Goal: Task Accomplishment & Management: Complete application form

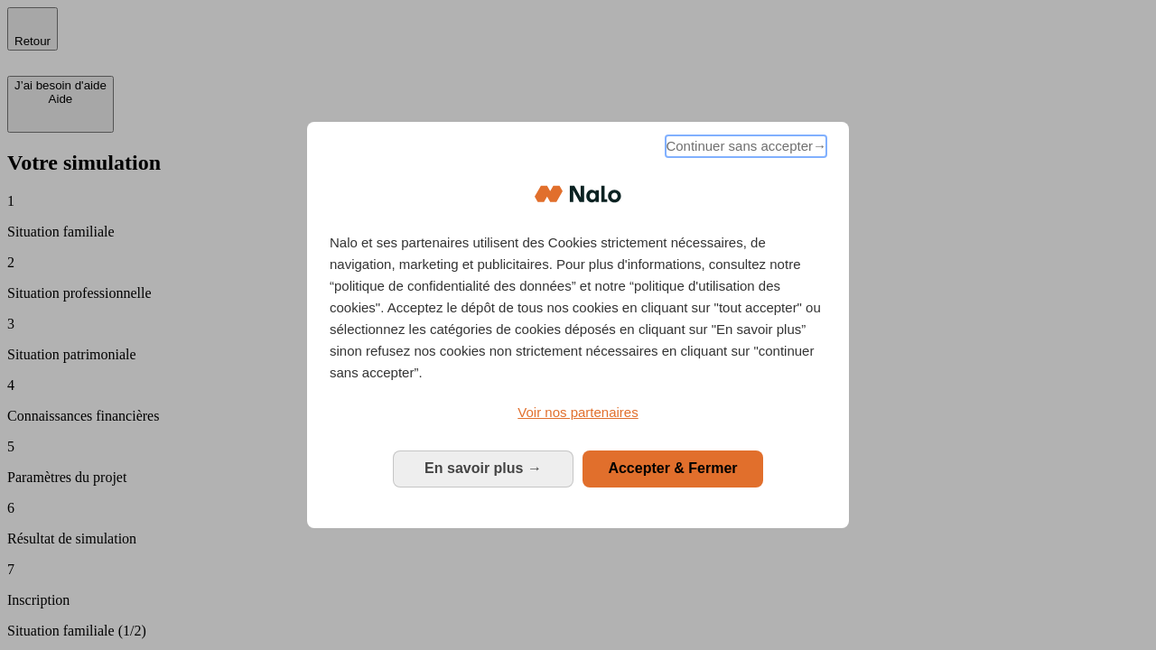
click at [744, 149] on span "Continuer sans accepter →" at bounding box center [746, 146] width 161 height 22
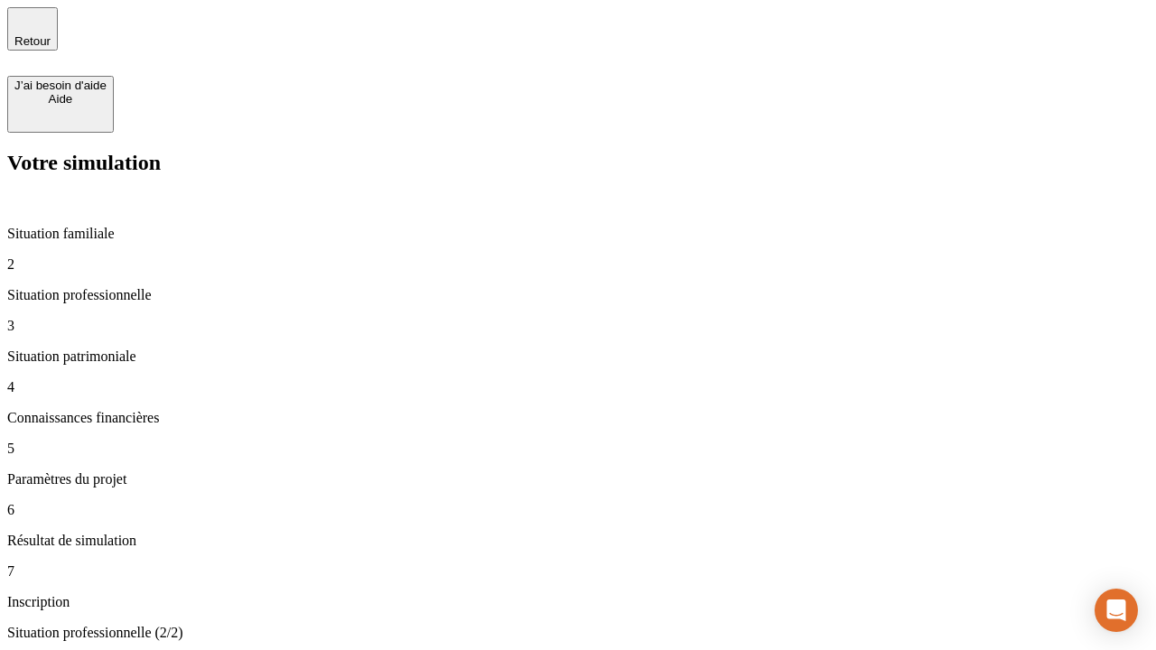
type input "30 000"
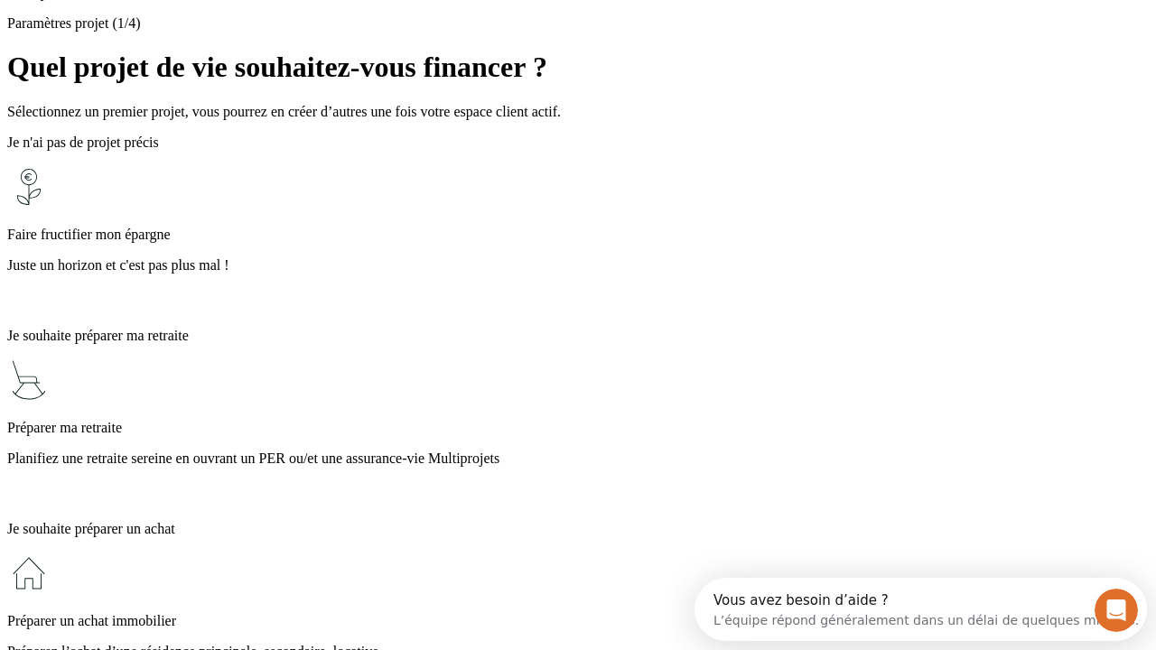
scroll to position [34, 0]
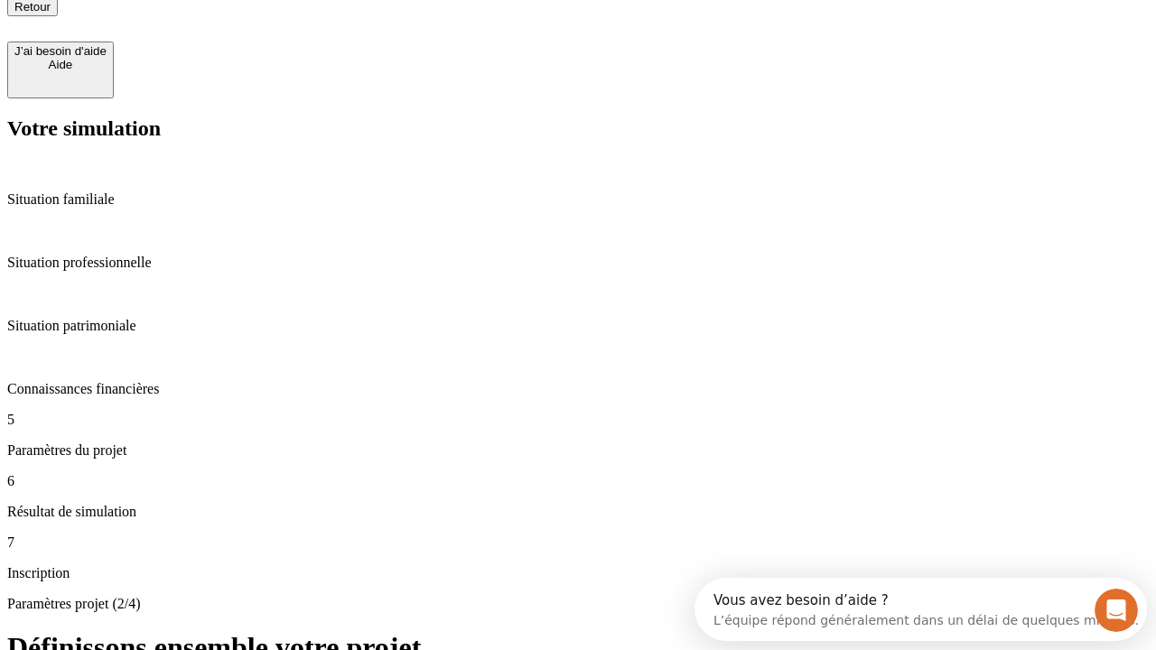
type input "25"
type input "1 000"
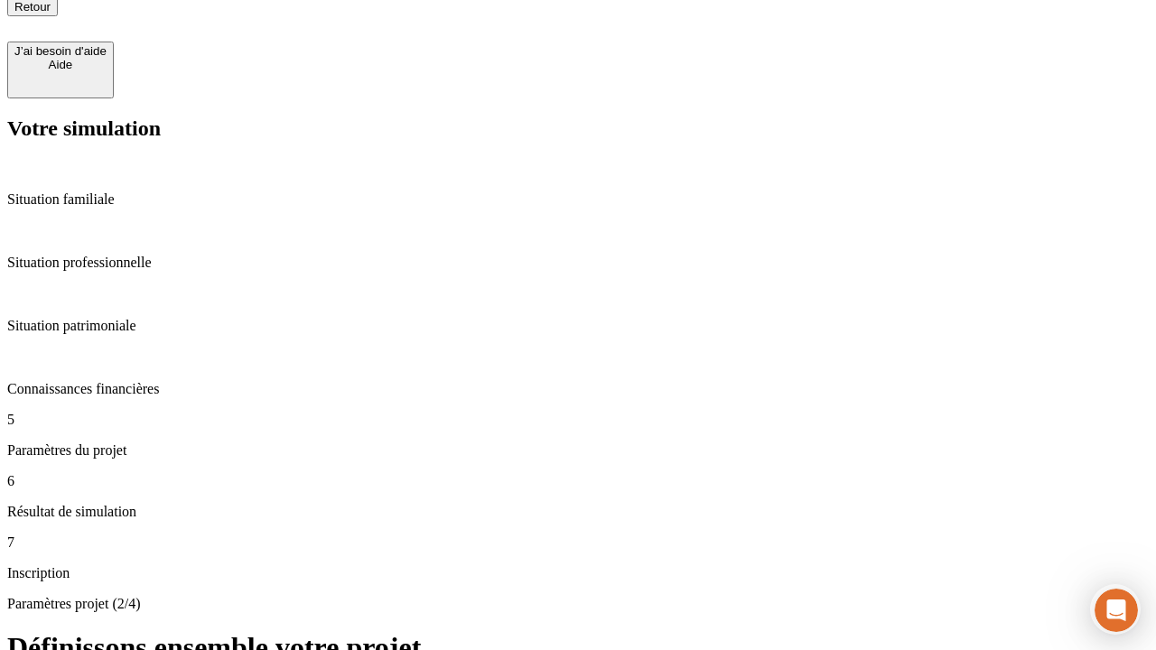
type input "640"
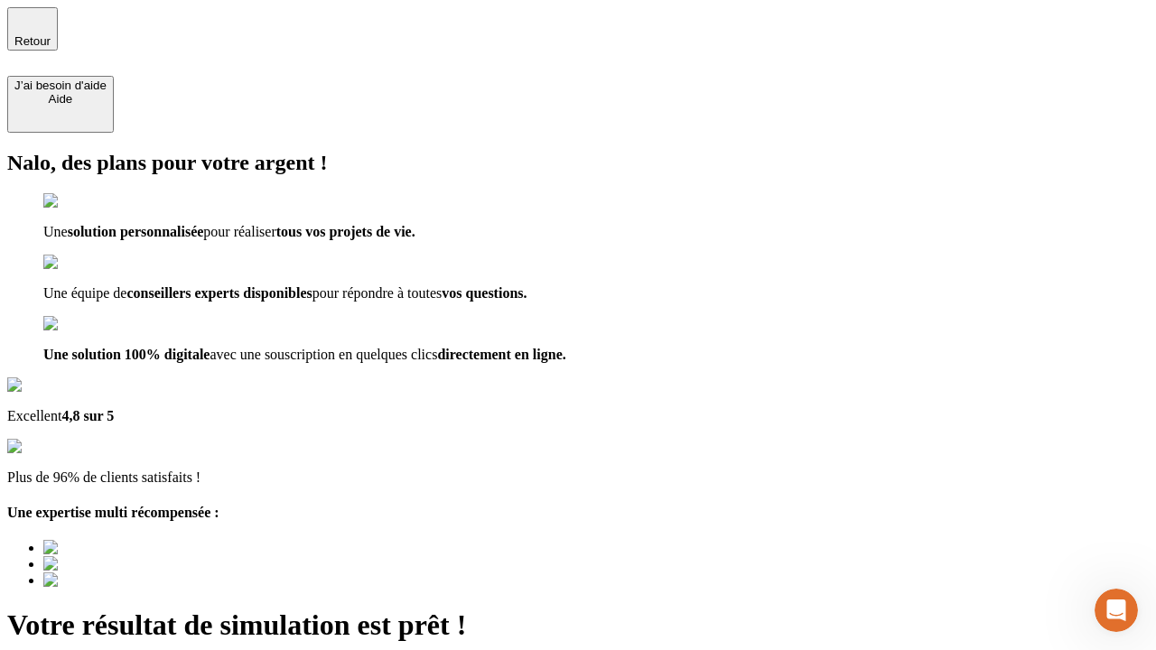
type input "[EMAIL_ADDRESS][PERSON_NAME][DOMAIN_NAME]"
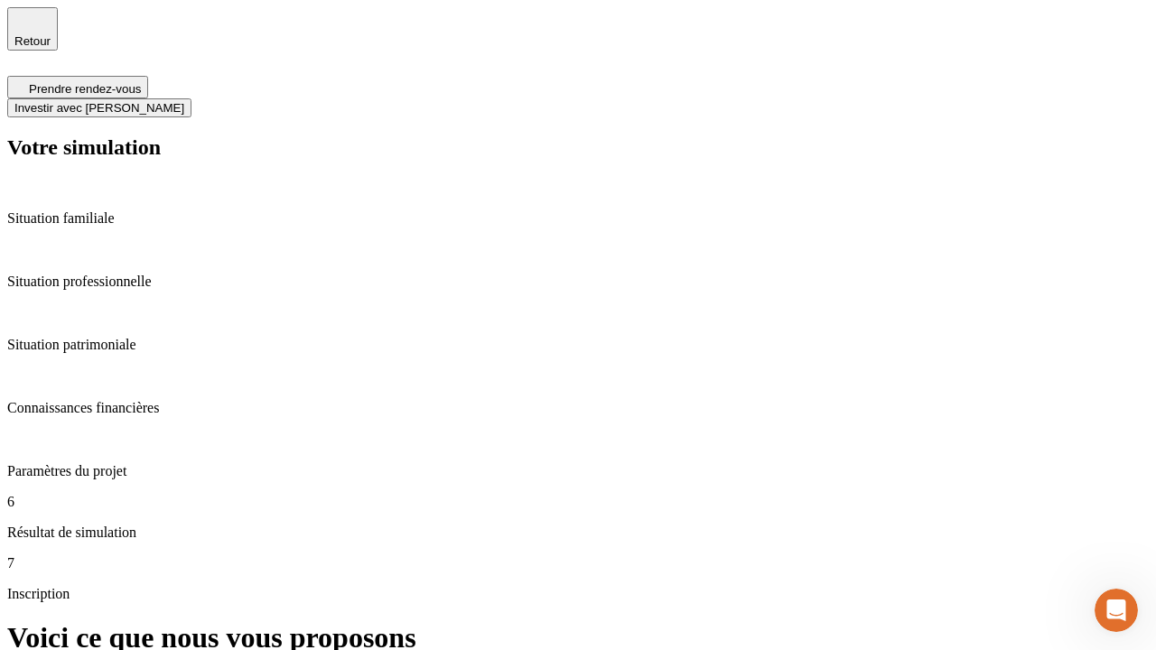
click at [184, 101] on span "Investir avec [PERSON_NAME]" at bounding box center [99, 108] width 170 height 14
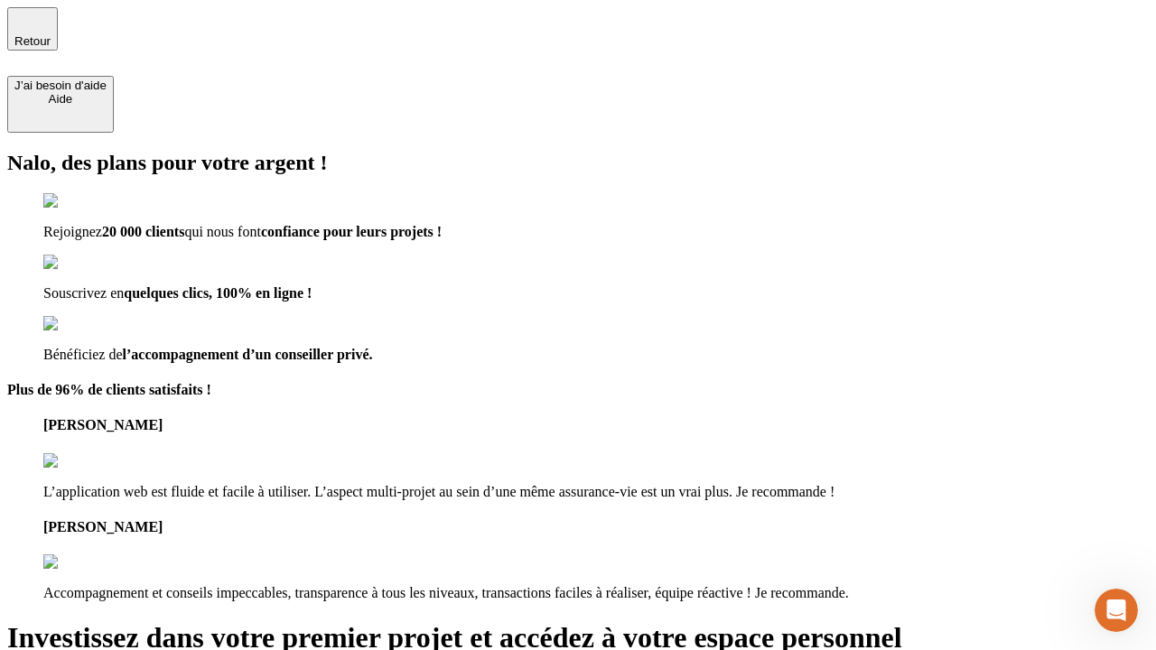
type input "[EMAIL_ADDRESS][PERSON_NAME][DOMAIN_NAME]"
